Goal: Transaction & Acquisition: Book appointment/travel/reservation

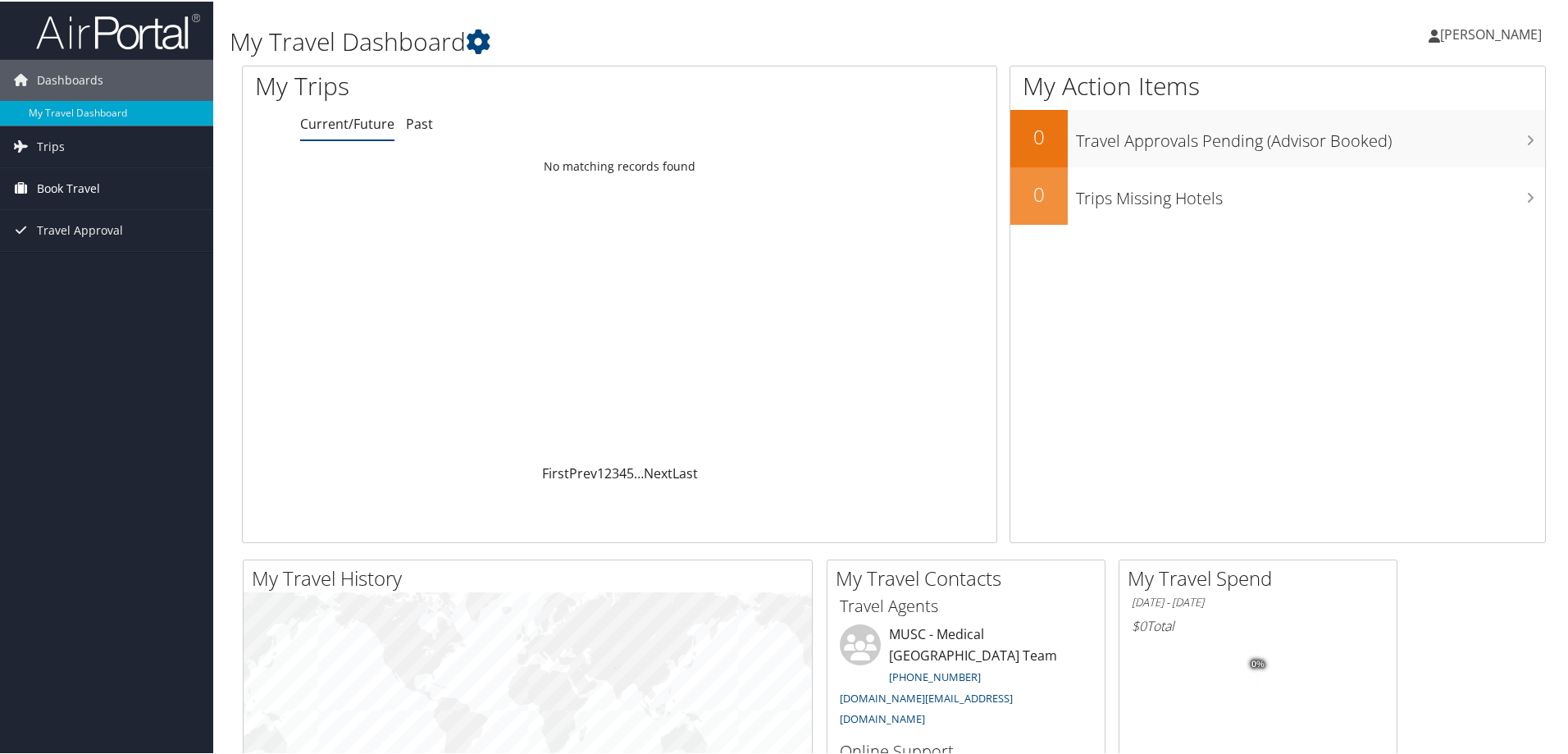
click at [82, 187] on span "Book Travel" at bounding box center [68, 187] width 63 height 41
click at [70, 266] on link "Book/Manage Online Trips" at bounding box center [106, 269] width 213 height 24
click at [67, 153] on link "Trips" at bounding box center [106, 144] width 213 height 41
click at [61, 263] on span "Book Travel" at bounding box center [68, 260] width 63 height 41
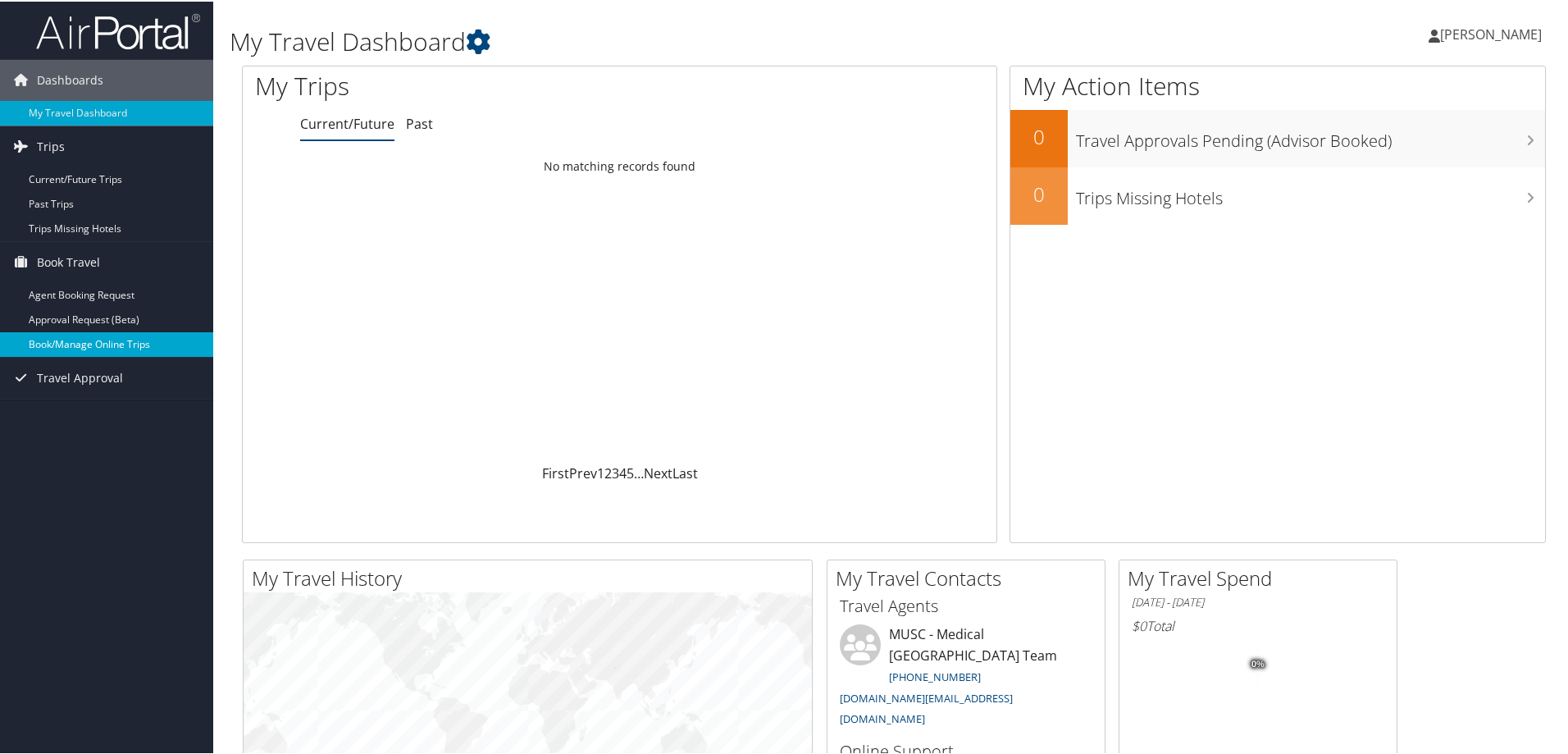
click at [60, 340] on link "Book/Manage Online Trips" at bounding box center [106, 343] width 213 height 24
